Goal: Task Accomplishment & Management: Manage account settings

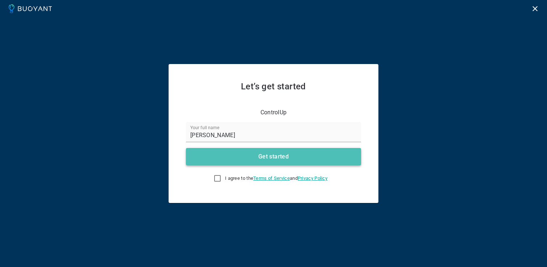
click at [301, 160] on button "Get started" at bounding box center [273, 156] width 175 height 17
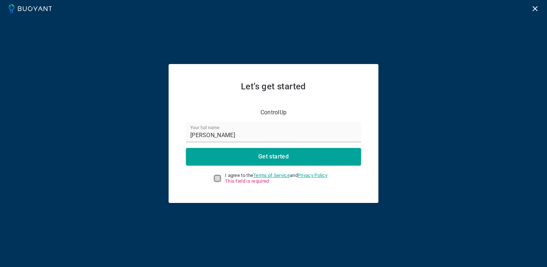
click at [215, 175] on input "I agree to the Terms of Service and Privacy Policy This field is required" at bounding box center [217, 178] width 9 height 9
checkbox input "true"
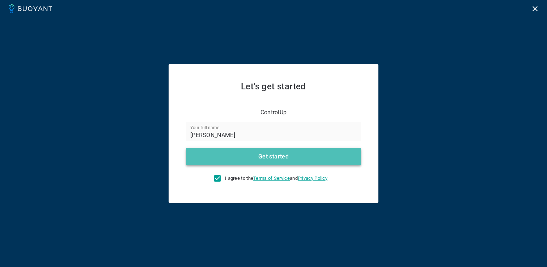
click at [245, 157] on button "Get started" at bounding box center [273, 156] width 175 height 17
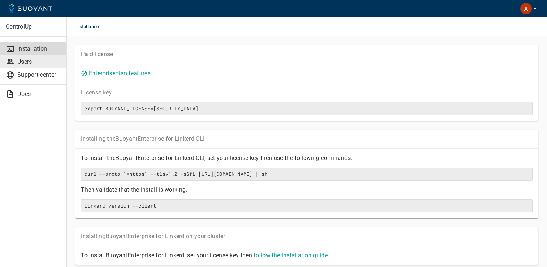
click at [52, 63] on p "Users" at bounding box center [38, 61] width 43 height 7
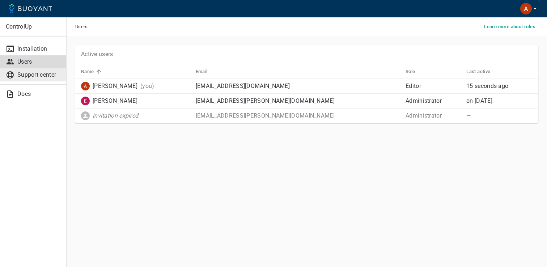
click at [50, 75] on p "Support center" at bounding box center [38, 74] width 43 height 7
click at [41, 50] on p "Installation" at bounding box center [38, 48] width 43 height 7
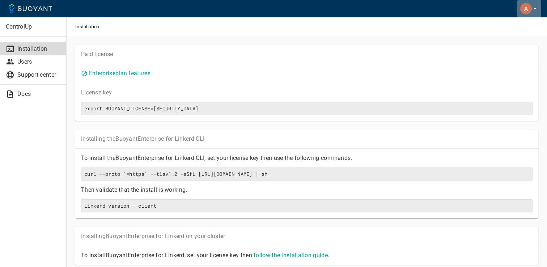
click at [532, 10] on icon "button" at bounding box center [535, 8] width 7 height 7
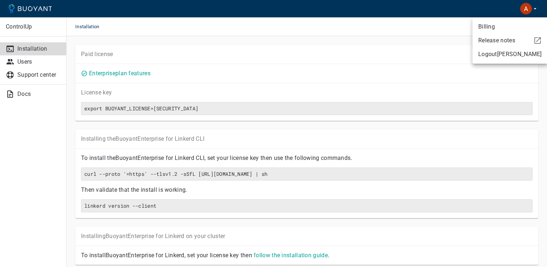
click at [532, 9] on div at bounding box center [273, 133] width 547 height 267
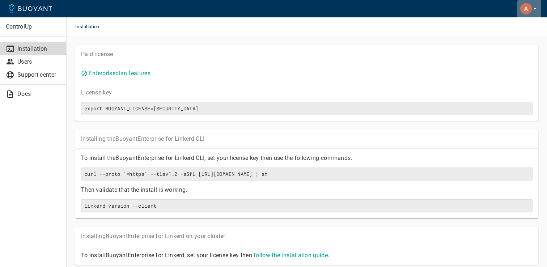
click at [525, 9] on img "button" at bounding box center [526, 9] width 12 height 12
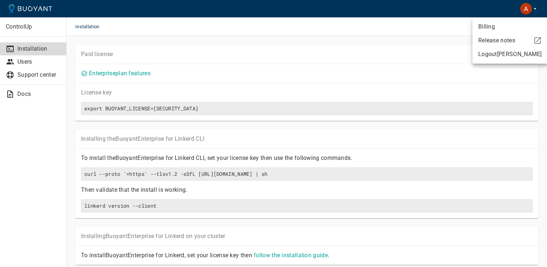
click at [525, 9] on div at bounding box center [273, 133] width 547 height 267
